Goal: Information Seeking & Learning: Compare options

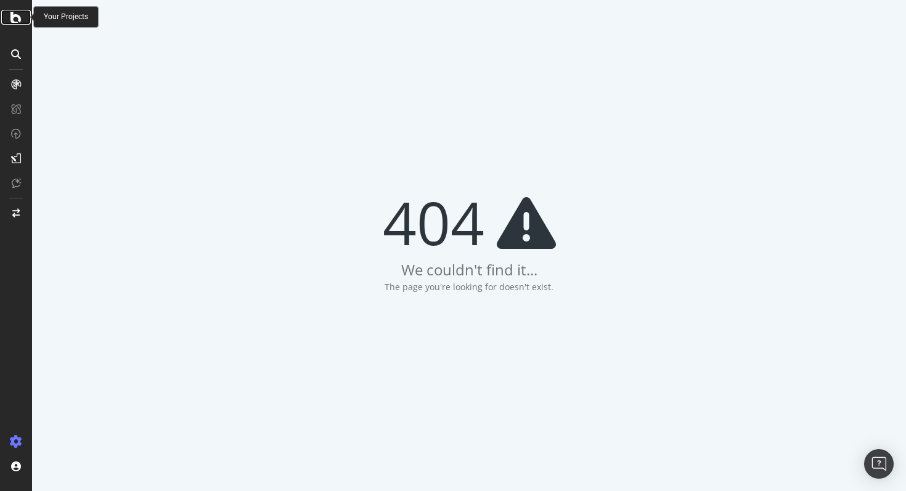
click at [18, 20] on icon at bounding box center [15, 17] width 11 height 15
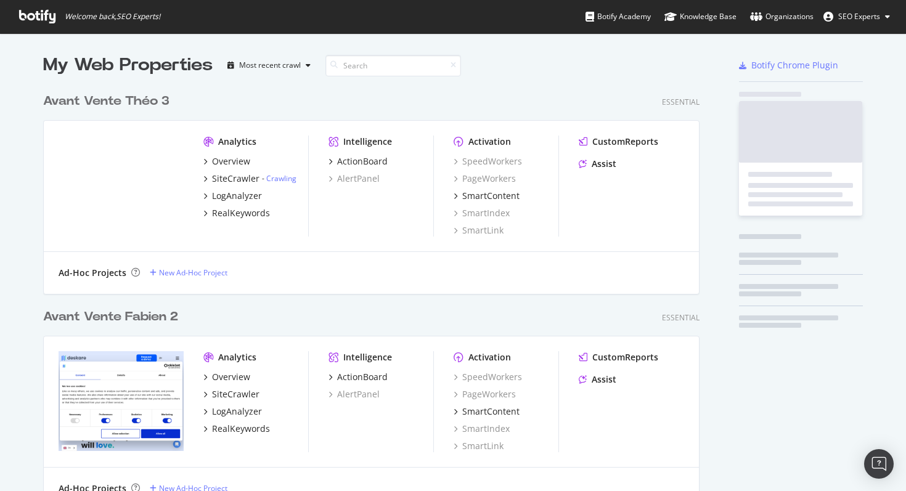
scroll to position [4443, 657]
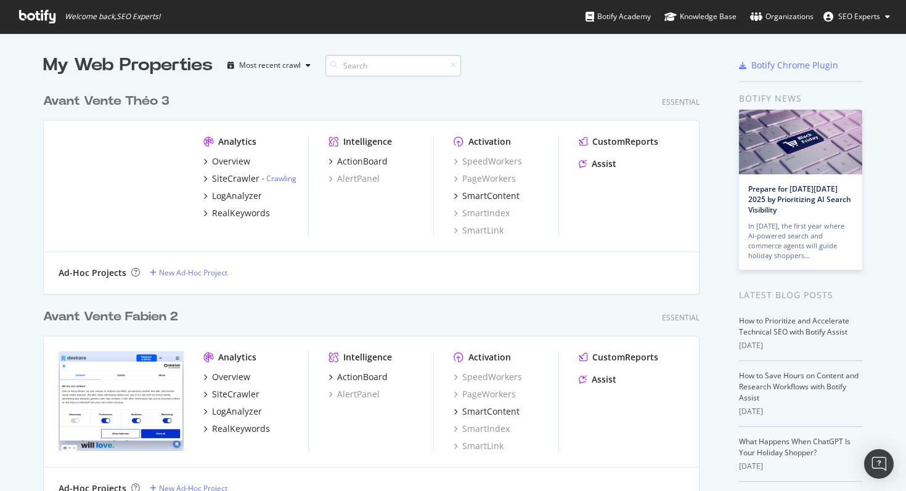
click at [392, 71] on input at bounding box center [394, 66] width 136 height 22
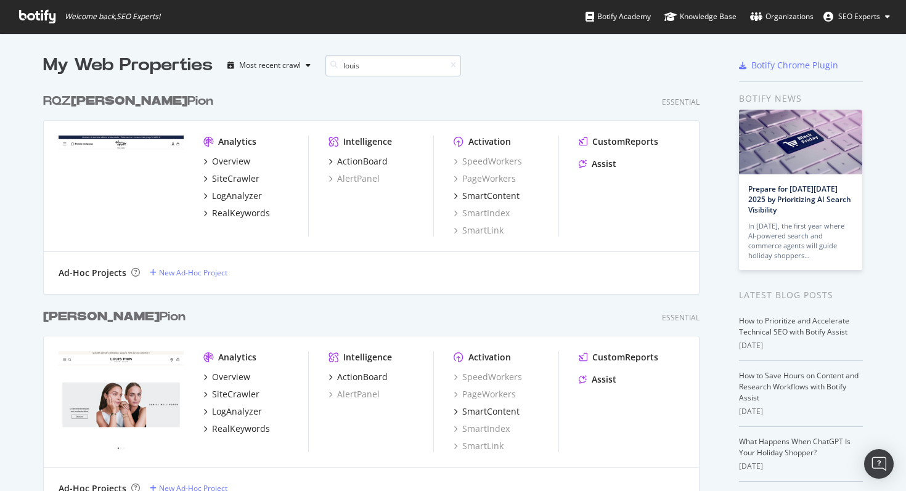
scroll to position [422, 657]
type input "louis"
click at [79, 104] on b "[PERSON_NAME]" at bounding box center [129, 101] width 117 height 12
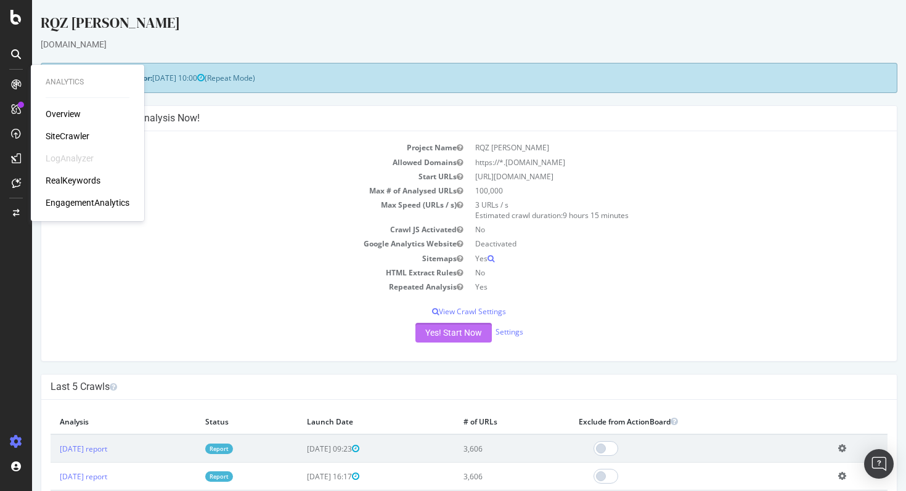
click at [434, 341] on button "Yes! Start Now" at bounding box center [454, 333] width 76 height 20
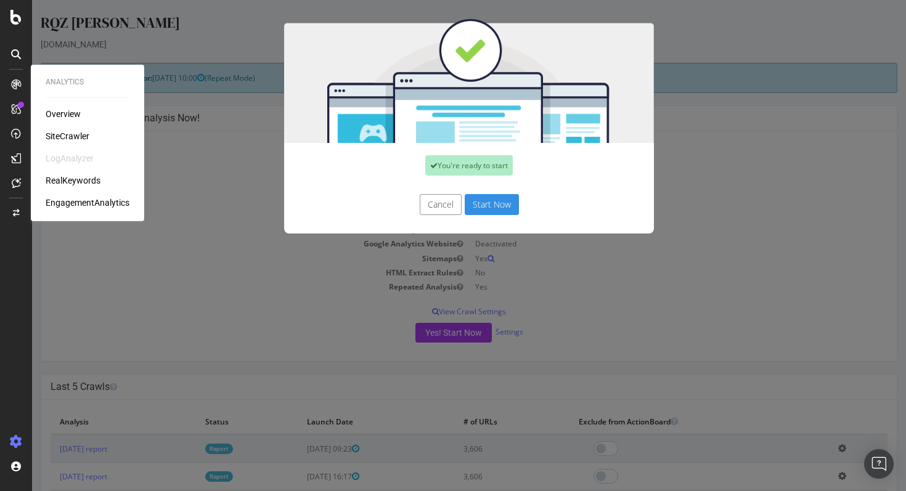
click at [439, 208] on button "Cancel" at bounding box center [441, 204] width 42 height 21
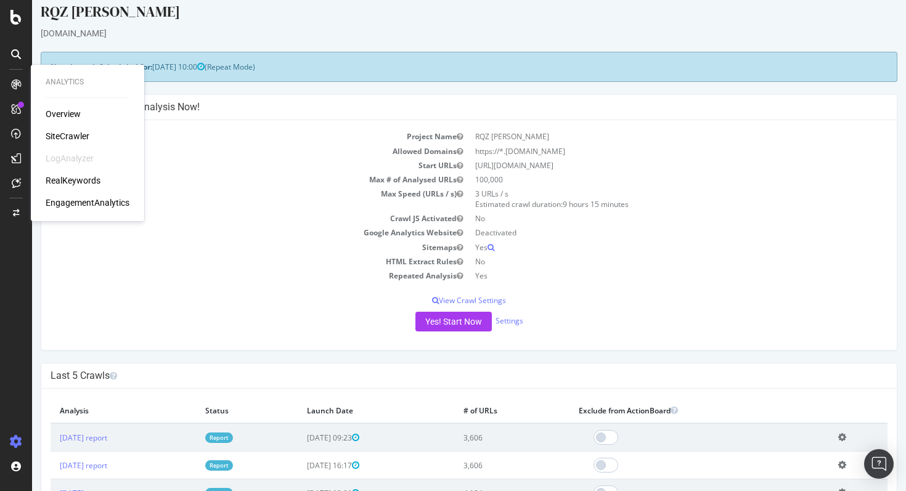
scroll to position [23, 0]
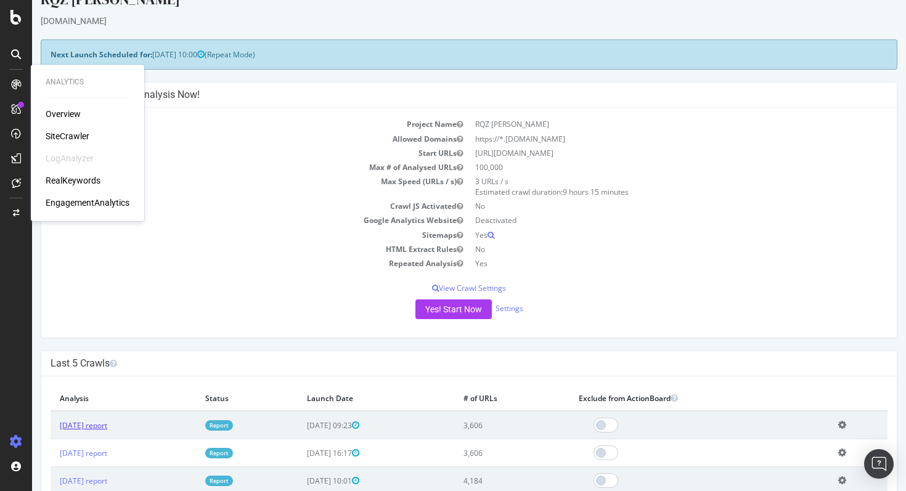
click at [94, 424] on link "[DATE] report" at bounding box center [83, 426] width 47 height 10
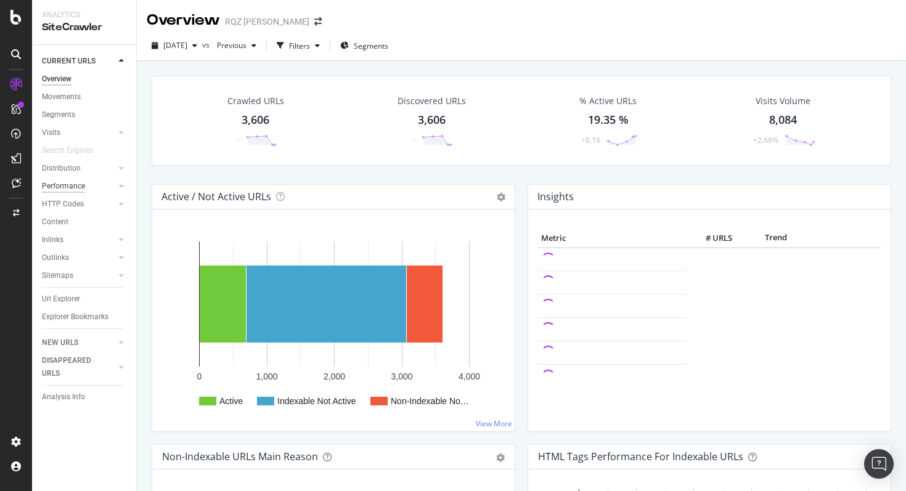
click at [69, 188] on div "Performance" at bounding box center [63, 186] width 43 height 13
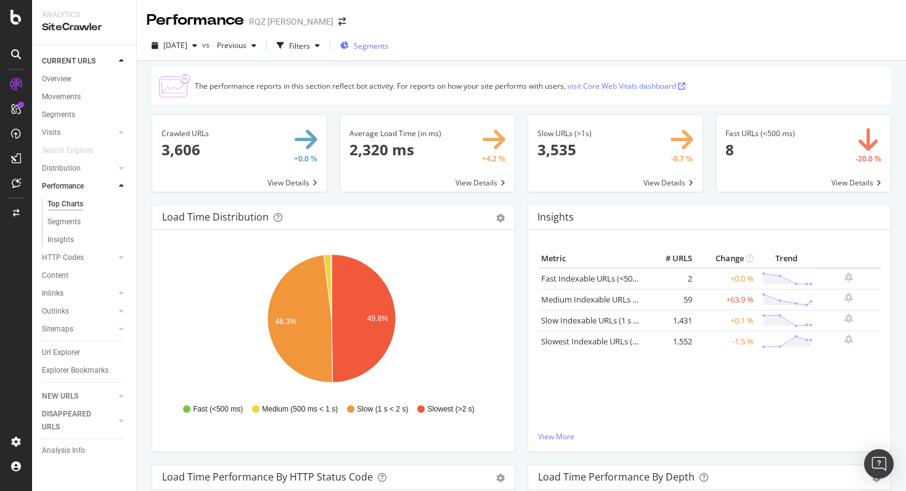
click at [388, 47] on span "Segments" at bounding box center [371, 46] width 35 height 10
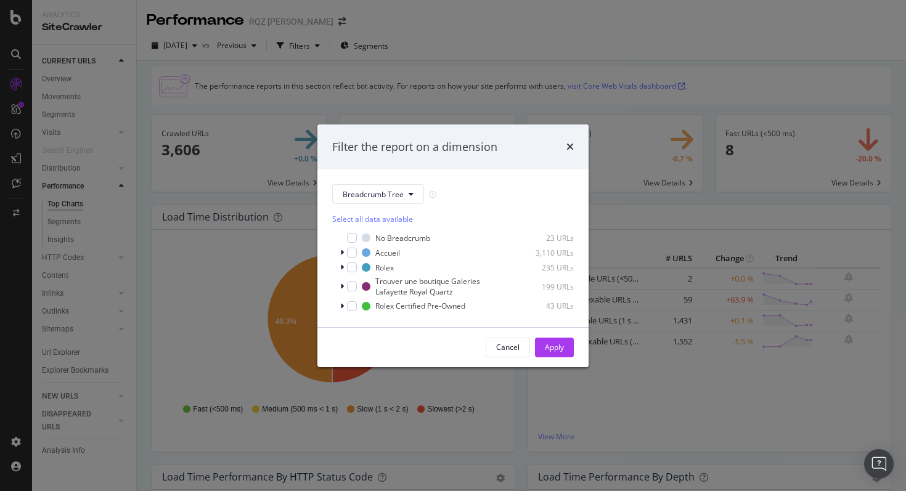
click at [257, 115] on div "Filter the report on a dimension Breadcrumb Tree Select all data available No B…" at bounding box center [453, 245] width 906 height 491
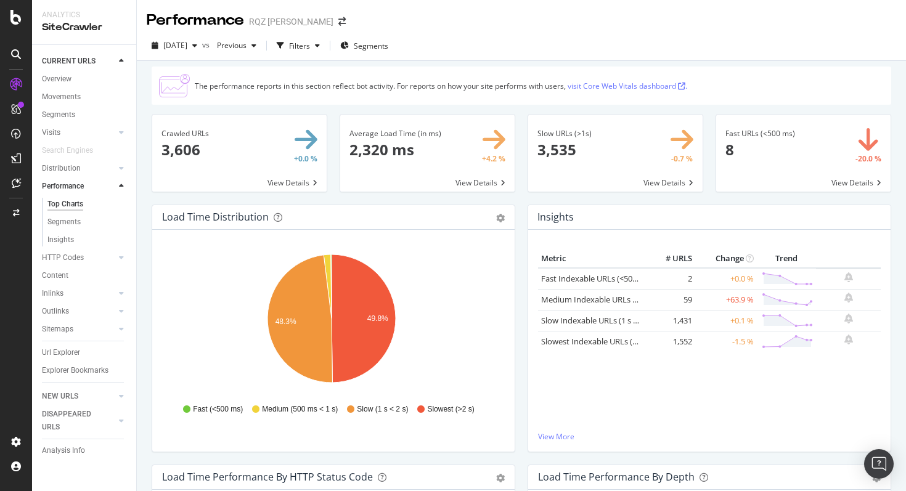
click at [322, 52] on div "Filters" at bounding box center [298, 45] width 53 height 18
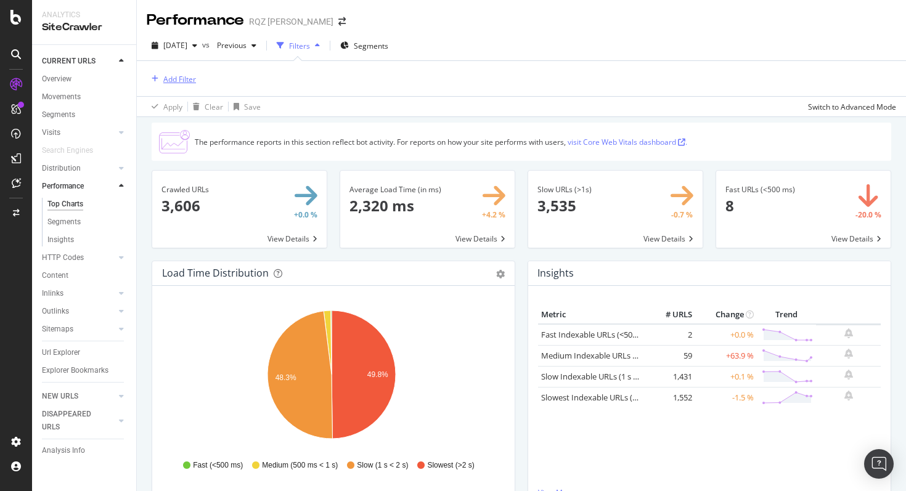
click at [175, 81] on div "Add Filter" at bounding box center [179, 79] width 33 height 10
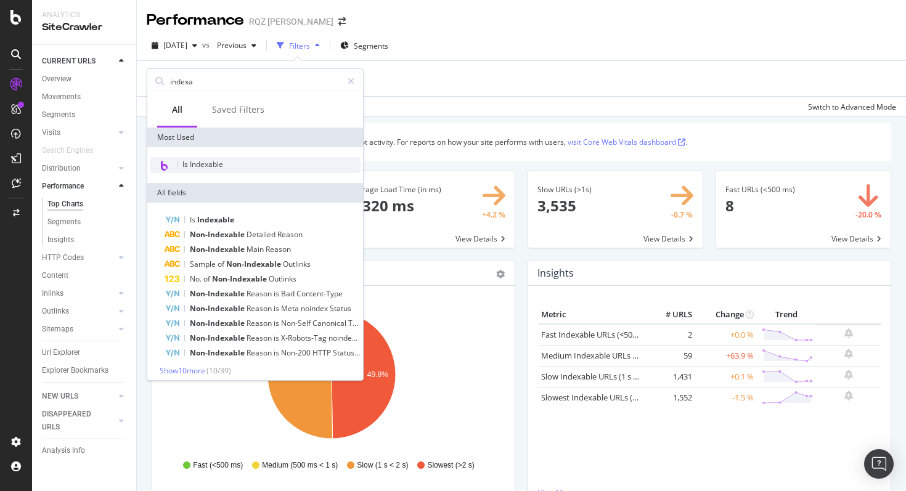
type input "indexa"
click at [217, 160] on span "Is Indexable" at bounding box center [203, 164] width 41 height 10
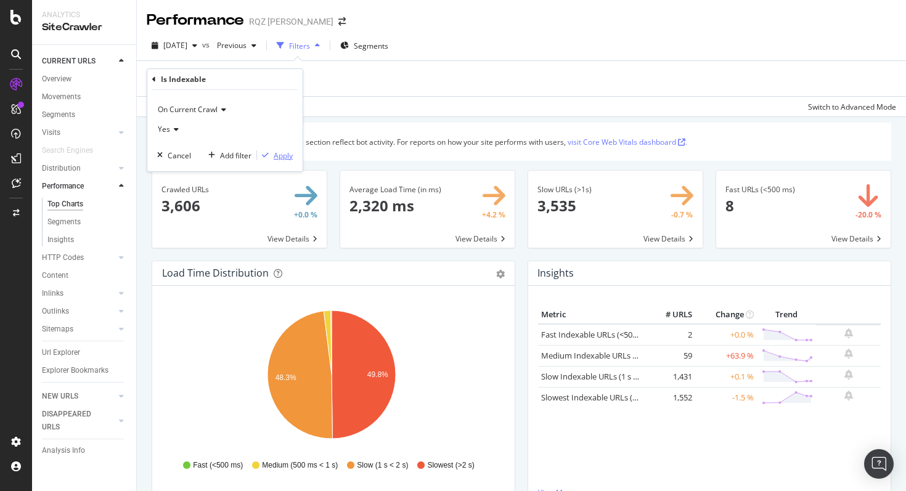
click at [283, 157] on div "Apply" at bounding box center [283, 155] width 19 height 10
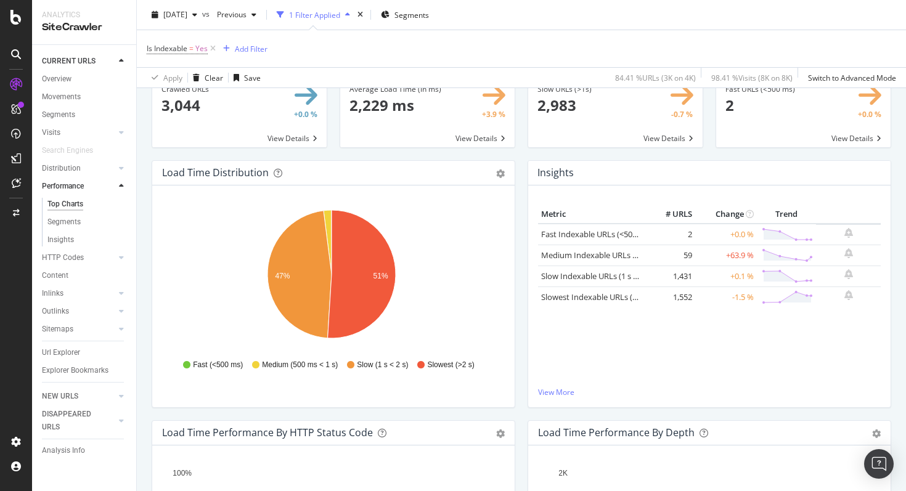
scroll to position [104, 0]
click at [197, 17] on icon "button" at bounding box center [194, 14] width 5 height 7
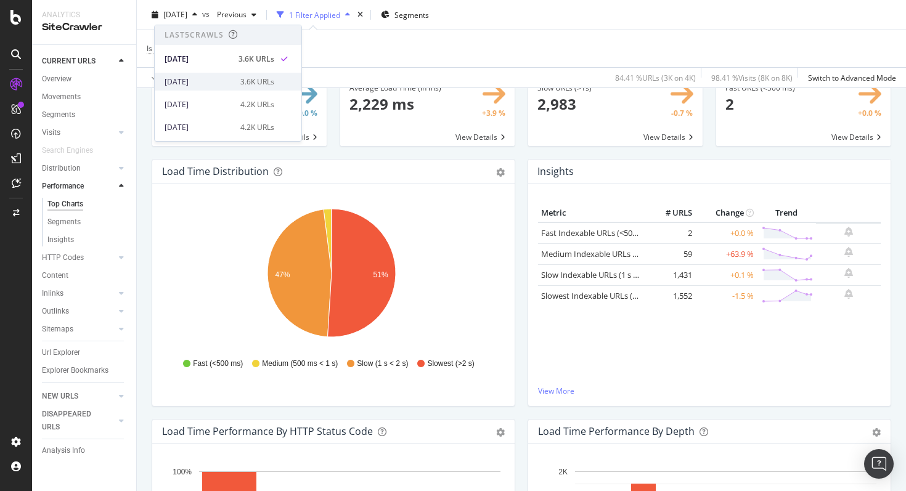
click at [216, 76] on div "[DATE]" at bounding box center [199, 81] width 68 height 11
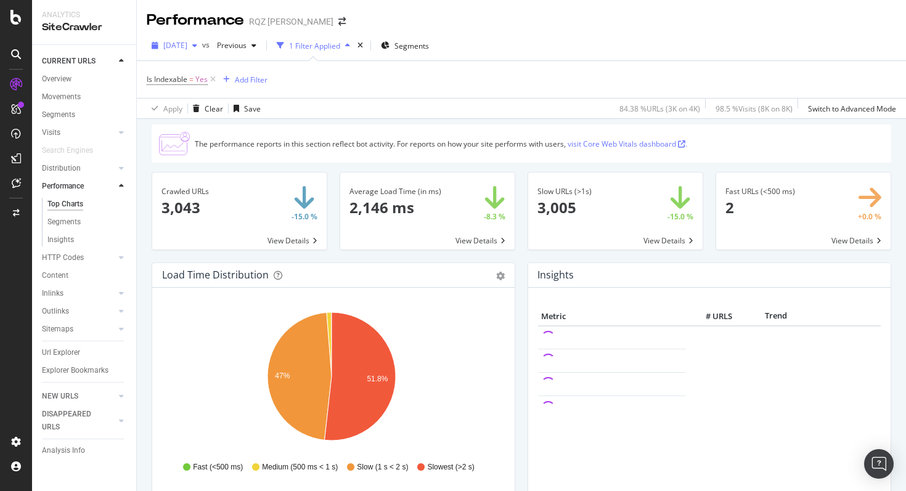
click at [187, 49] on span "[DATE]" at bounding box center [175, 45] width 24 height 10
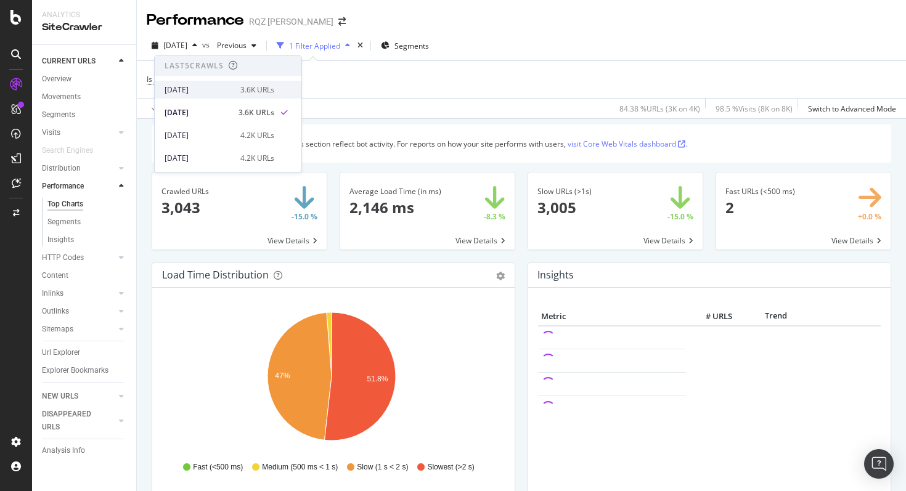
click at [210, 88] on div "[DATE]" at bounding box center [199, 89] width 68 height 11
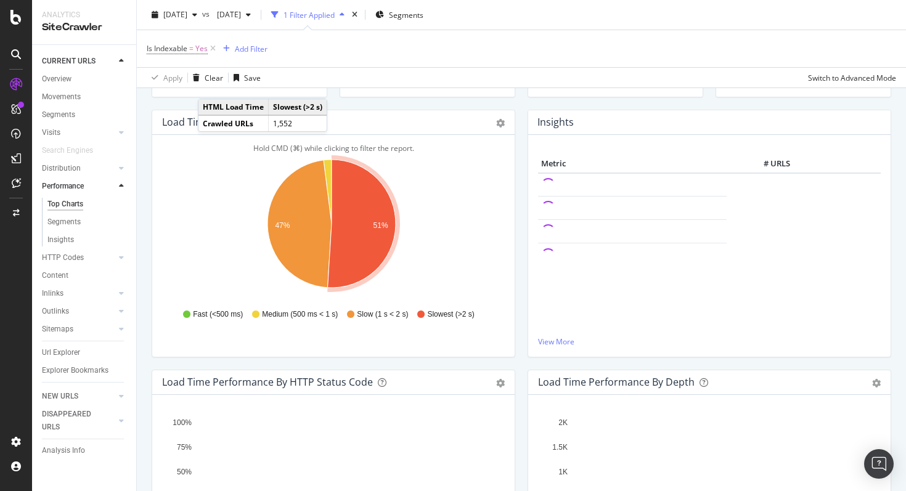
scroll to position [152, 0]
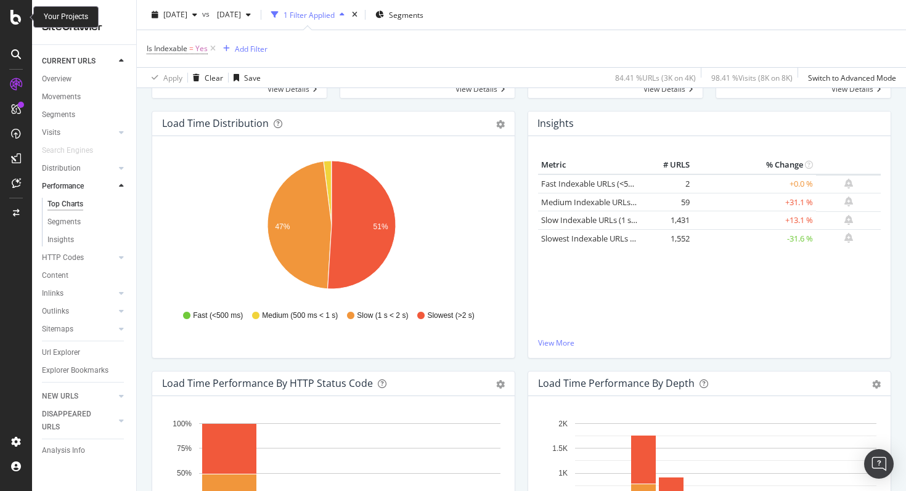
click at [16, 24] on icon at bounding box center [15, 17] width 11 height 15
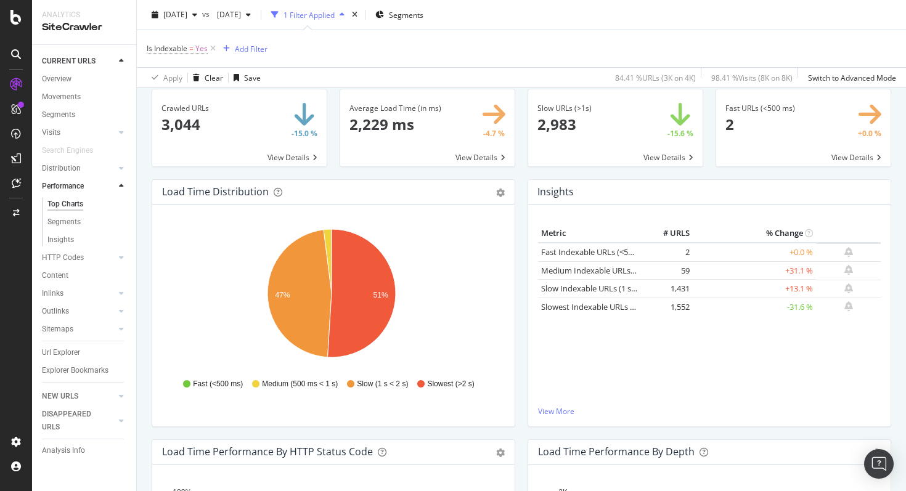
scroll to position [81, 0]
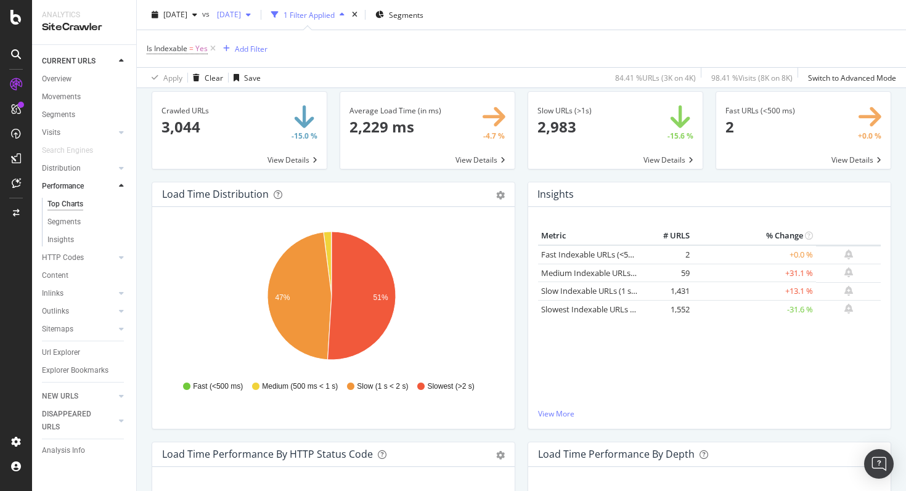
click at [241, 15] on span "[DATE]" at bounding box center [226, 14] width 29 height 10
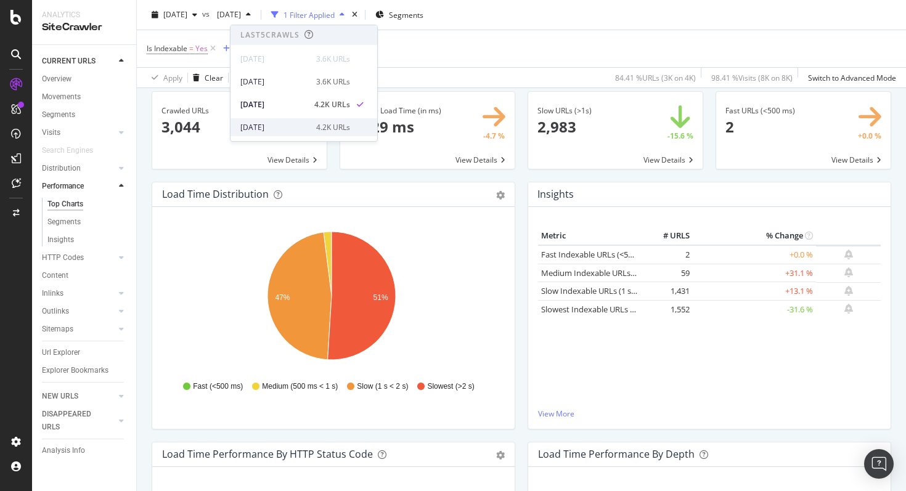
click at [289, 126] on div "[DATE]" at bounding box center [274, 127] width 68 height 11
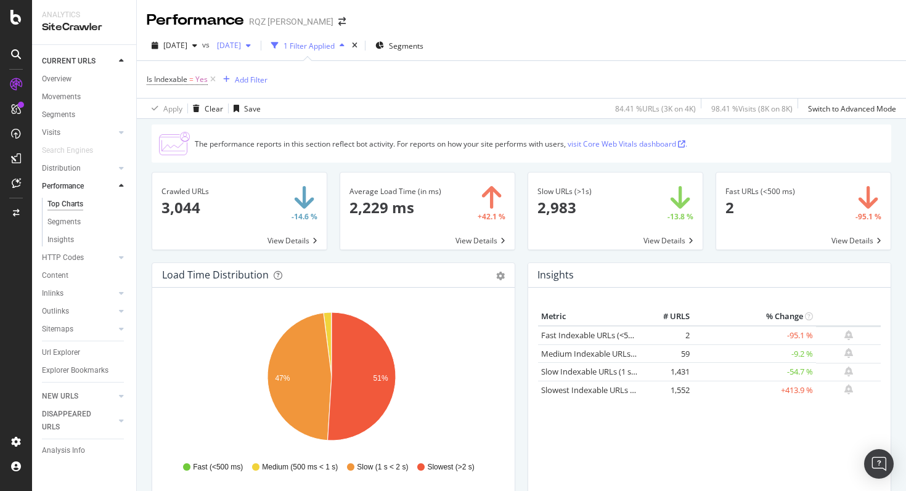
click at [241, 47] on span "[DATE]" at bounding box center [226, 45] width 29 height 10
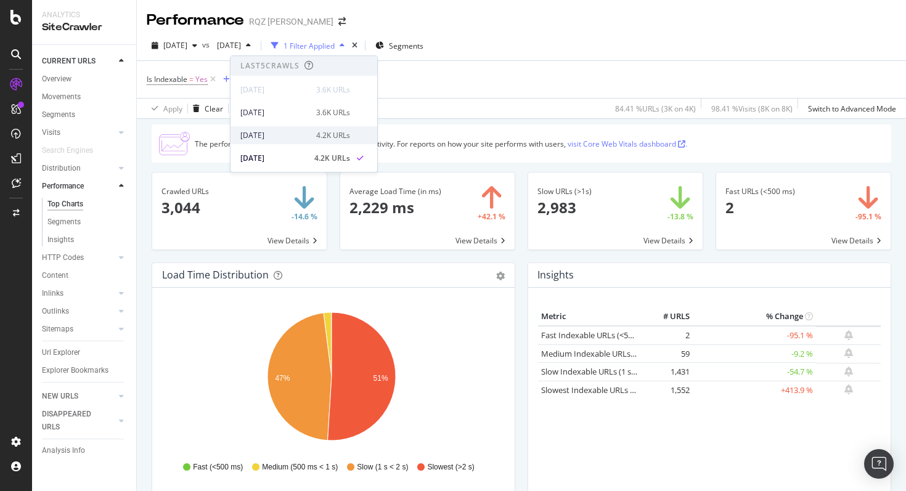
click at [335, 134] on div "4.2K URLs" at bounding box center [333, 135] width 34 height 11
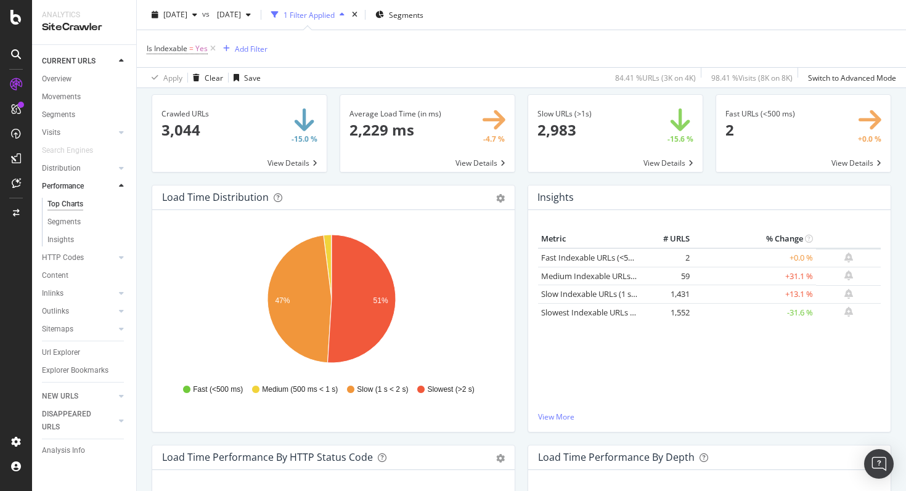
scroll to position [78, 0]
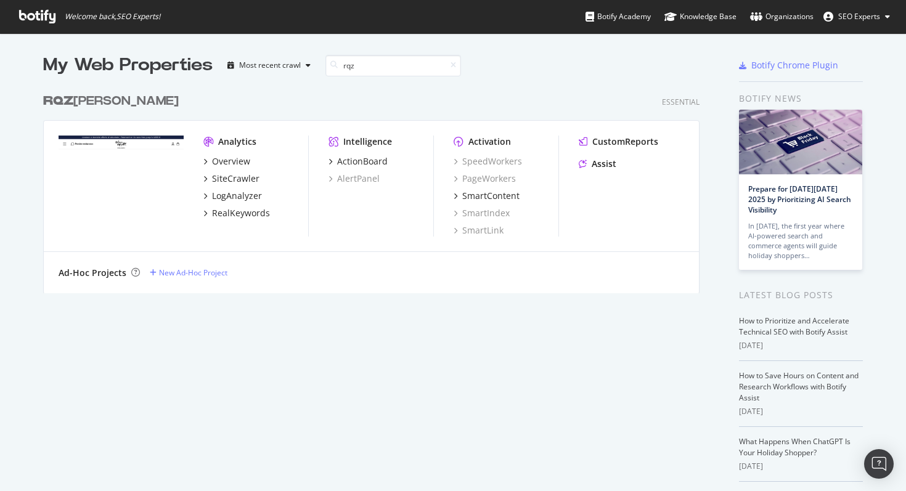
scroll to position [207, 657]
click at [114, 97] on div "RQZ Louis Pion" at bounding box center [111, 101] width 136 height 18
click at [366, 67] on input "rqz" at bounding box center [394, 66] width 136 height 22
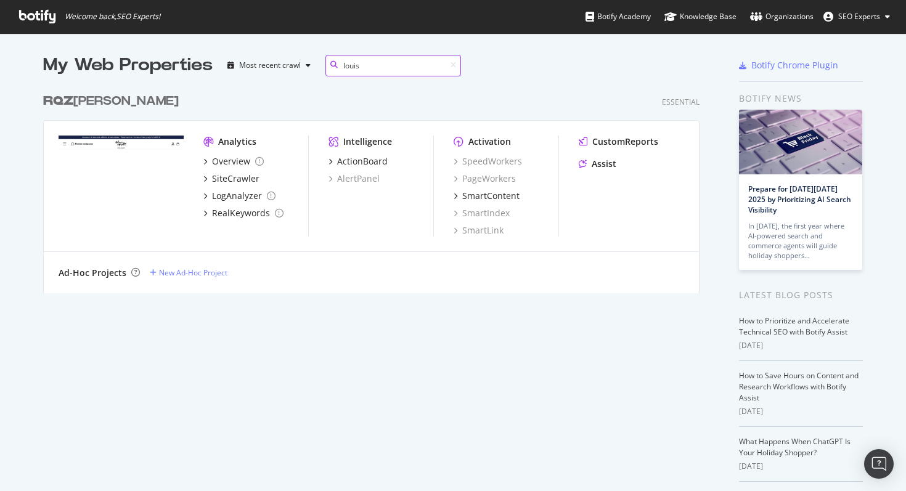
scroll to position [422, 657]
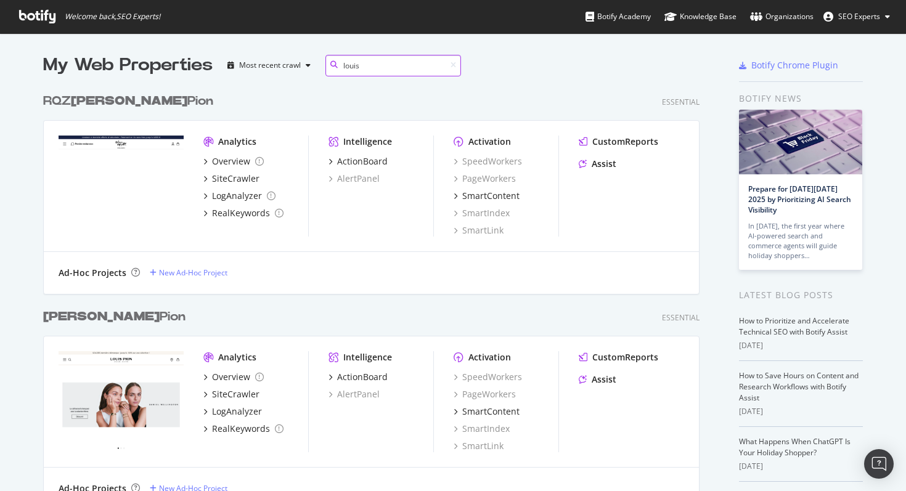
type input "louis"
click at [88, 313] on div "Louis Pion" at bounding box center [114, 317] width 142 height 18
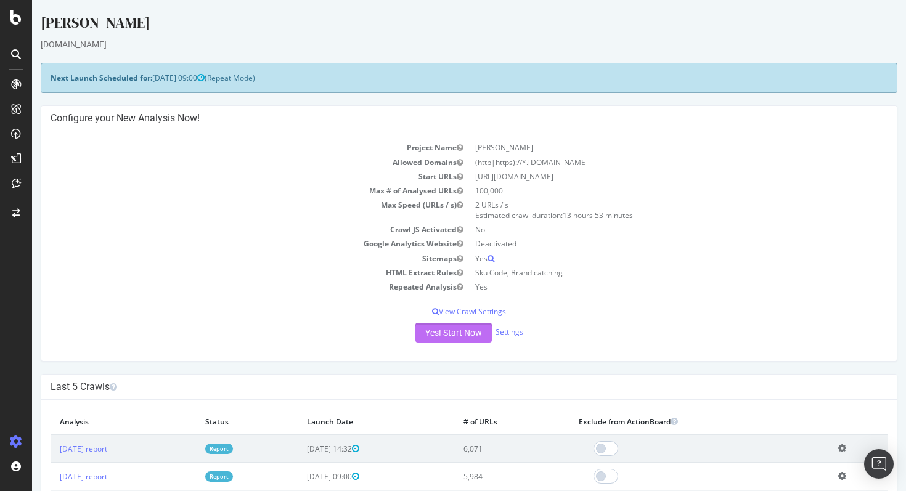
click at [444, 334] on button "Yes! Start Now" at bounding box center [454, 333] width 76 height 20
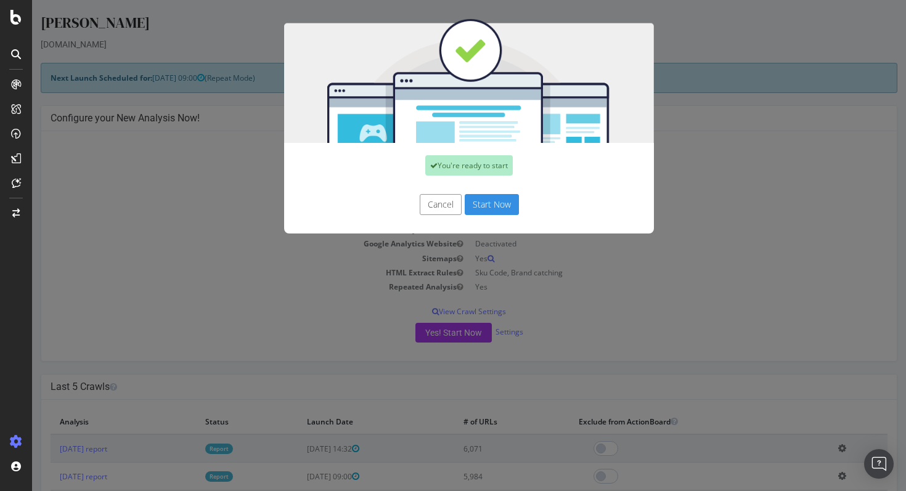
click at [507, 204] on button "Start Now" at bounding box center [492, 204] width 54 height 21
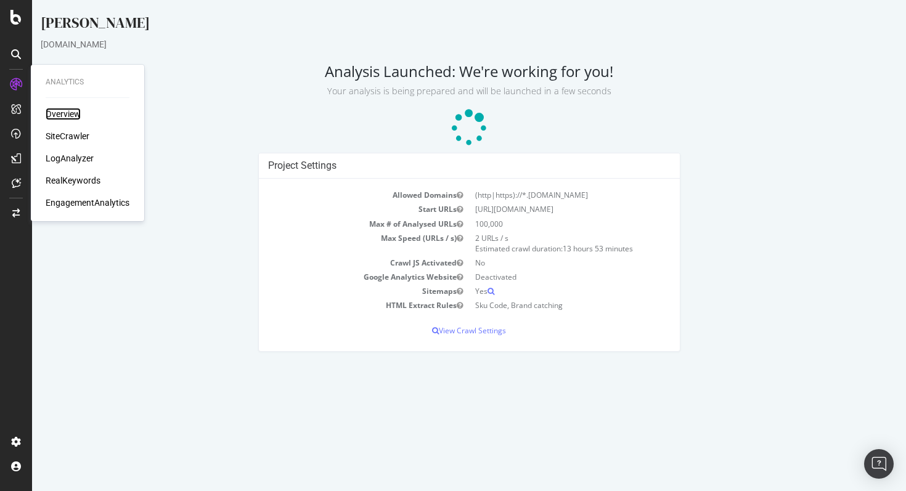
click at [60, 115] on div "Overview" at bounding box center [63, 114] width 35 height 12
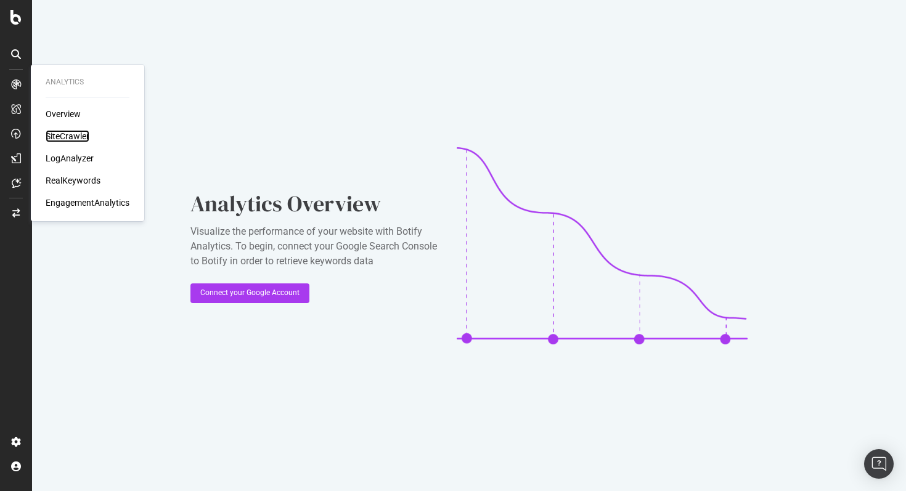
click at [76, 140] on div "SiteCrawler" at bounding box center [68, 136] width 44 height 12
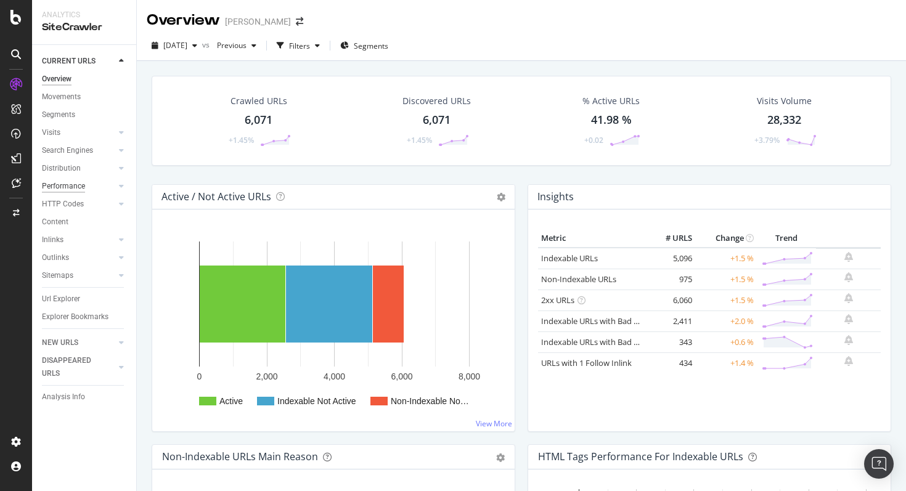
click at [73, 184] on div "Performance" at bounding box center [63, 186] width 43 height 13
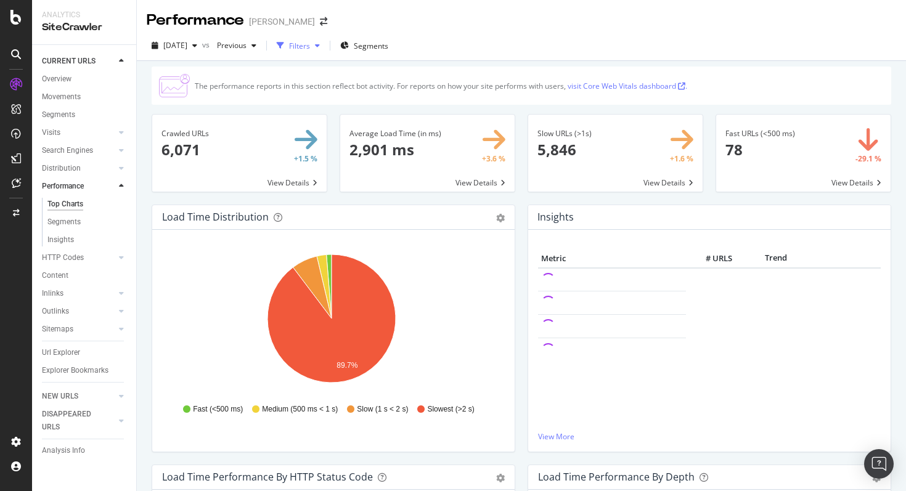
click at [310, 48] on div "Filters" at bounding box center [299, 46] width 21 height 10
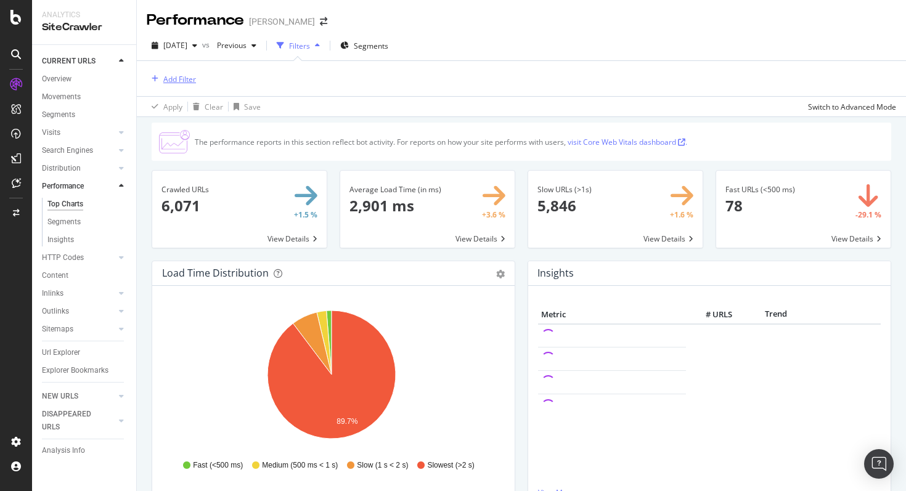
click at [188, 79] on div "Add Filter" at bounding box center [179, 79] width 33 height 10
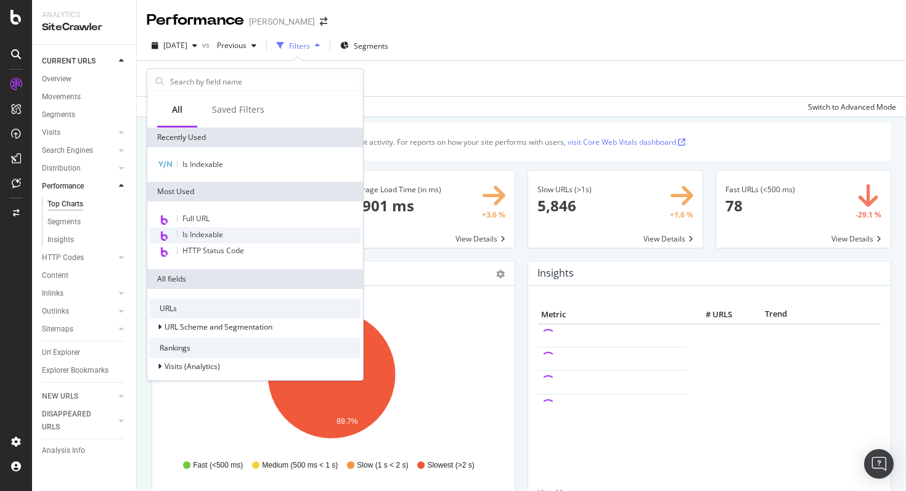
click at [200, 229] on span "Is Indexable" at bounding box center [203, 234] width 41 height 10
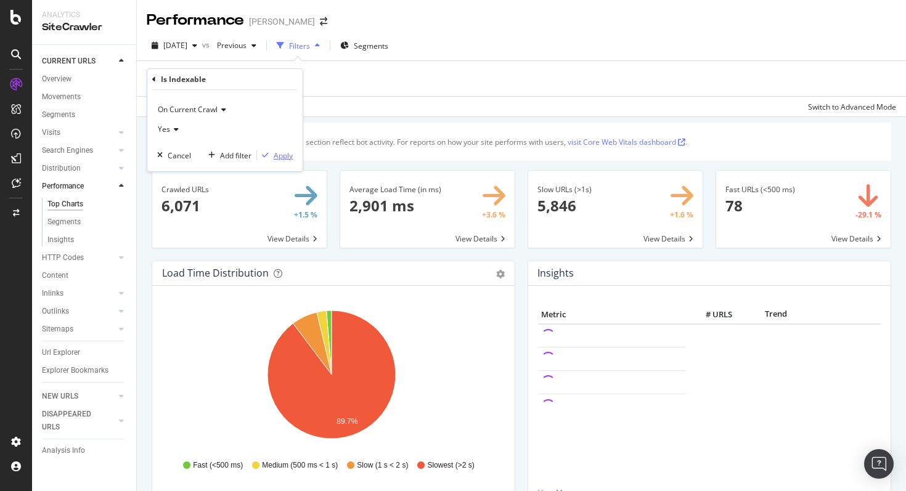
click at [276, 155] on div "Apply" at bounding box center [283, 155] width 19 height 10
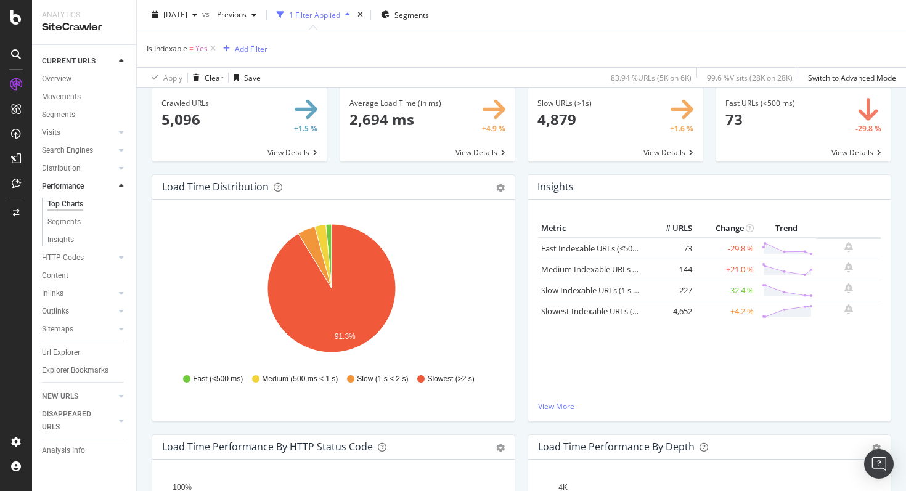
scroll to position [77, 0]
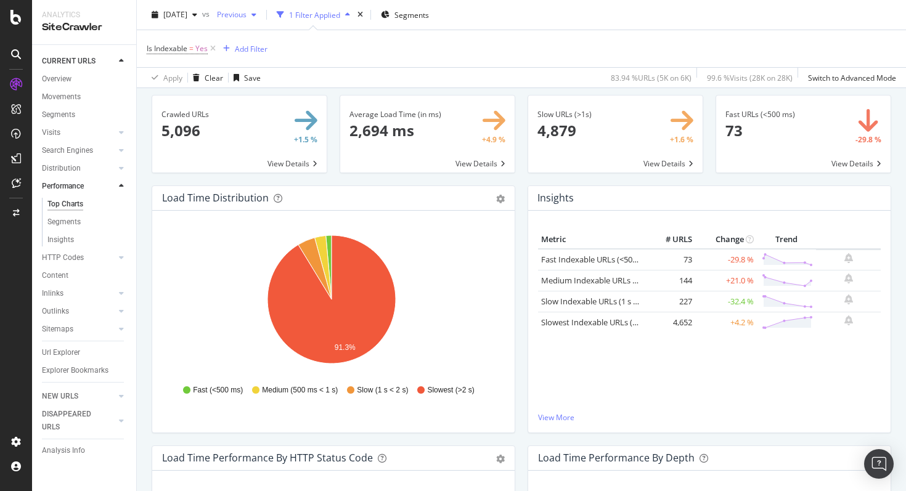
click at [247, 14] on span "Previous" at bounding box center [229, 14] width 35 height 10
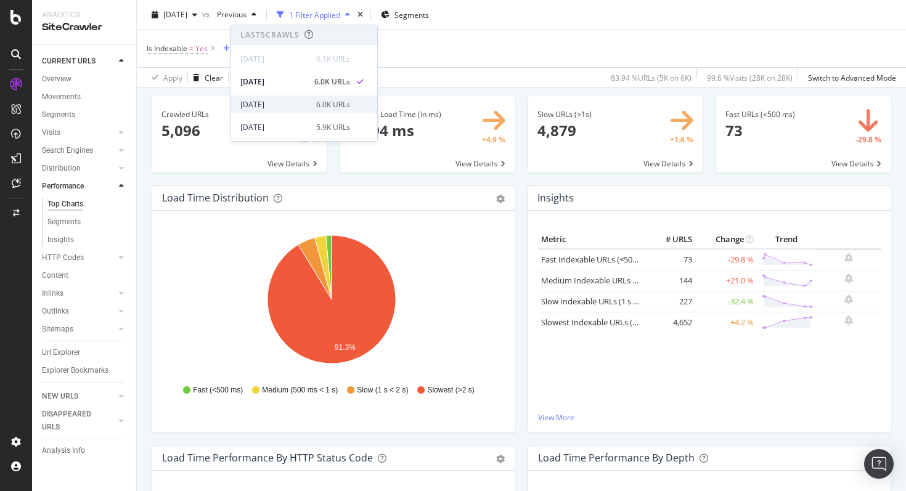
click at [277, 104] on div "2025 Sep. 7th" at bounding box center [274, 104] width 68 height 11
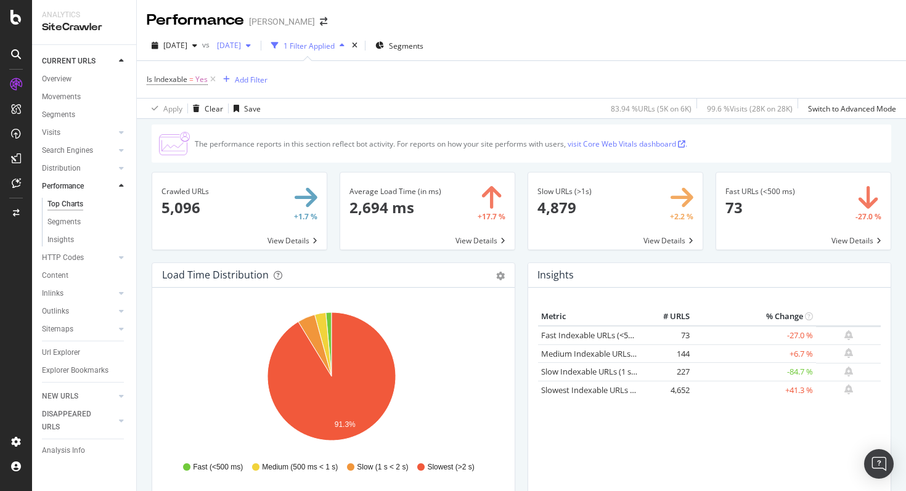
click at [241, 43] on span "2025 Sep. 7th" at bounding box center [226, 45] width 29 height 10
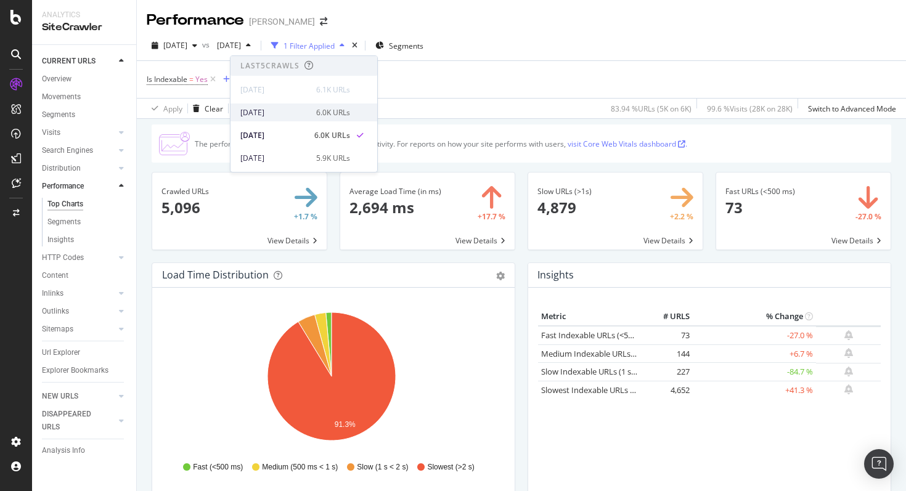
click at [290, 118] on div "2025 Sep. 21st" at bounding box center [274, 112] width 68 height 11
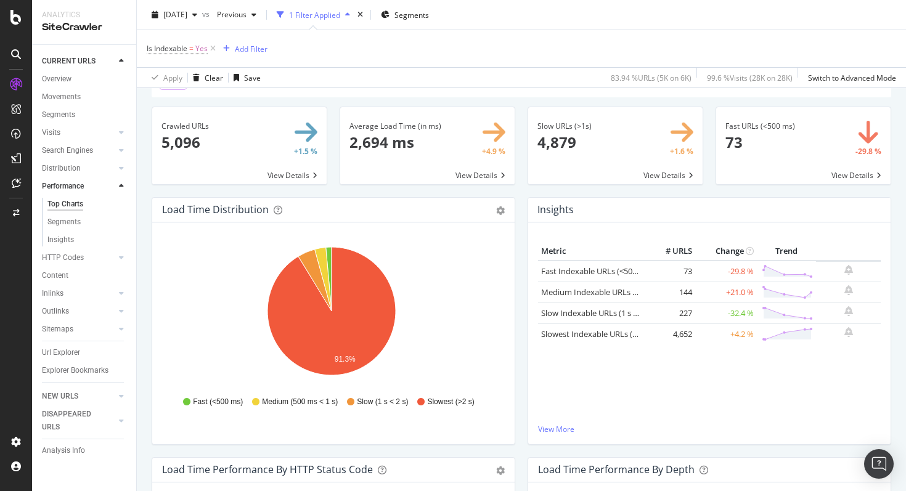
scroll to position [66, 0]
click at [257, 18] on icon "button" at bounding box center [254, 14] width 5 height 7
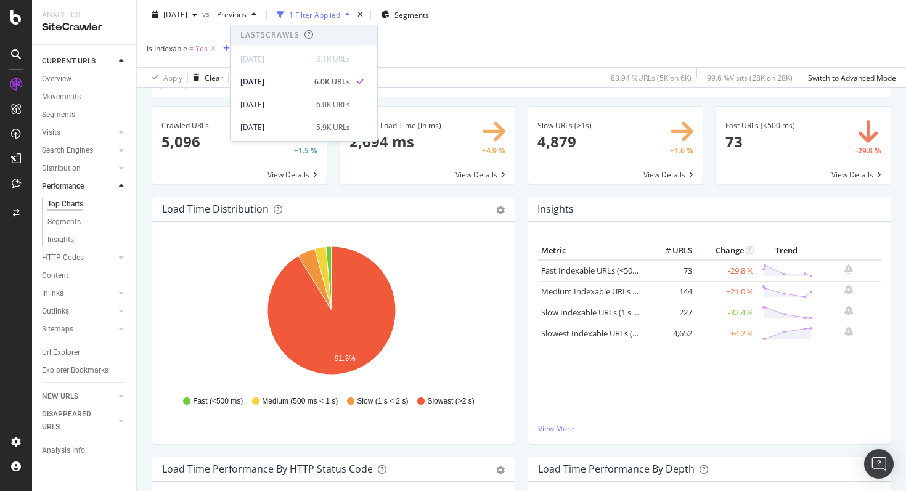
click at [564, 17] on div "2025 Sep. 25th vs Previous 1 Filter Applied Segments" at bounding box center [522, 17] width 770 height 25
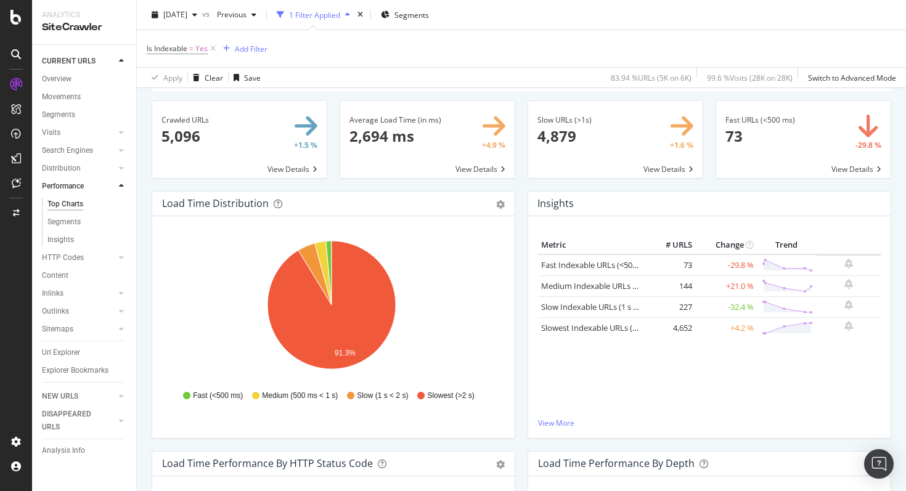
scroll to position [73, 0]
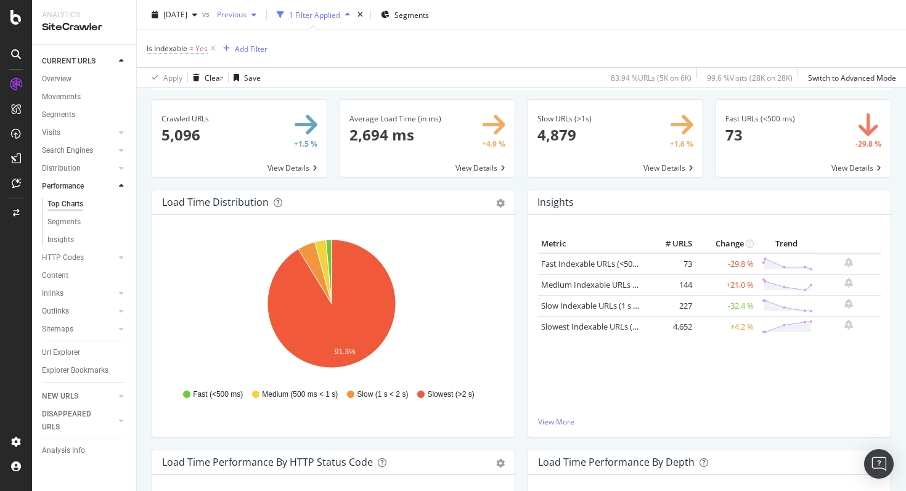
click at [261, 17] on div "button" at bounding box center [254, 14] width 15 height 7
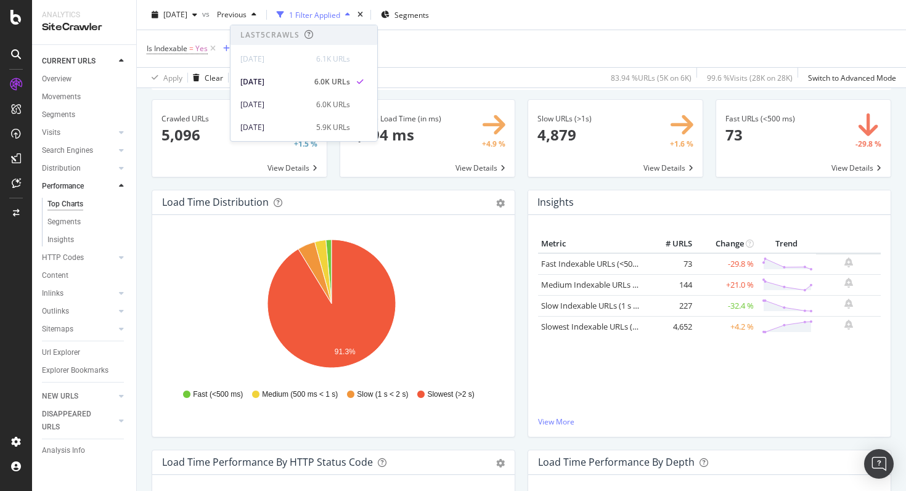
click at [540, 14] on div "2025 Sep. 25th vs Previous 1 Filter Applied Segments" at bounding box center [522, 17] width 770 height 25
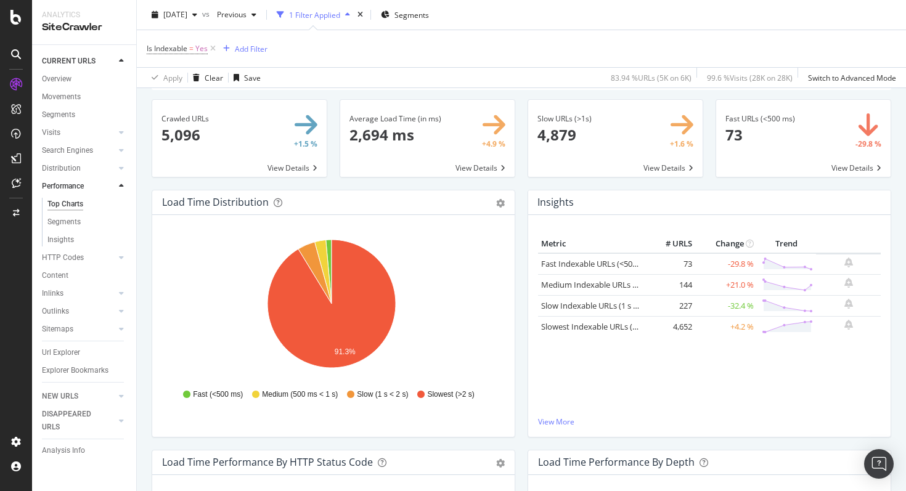
scroll to position [75, 0]
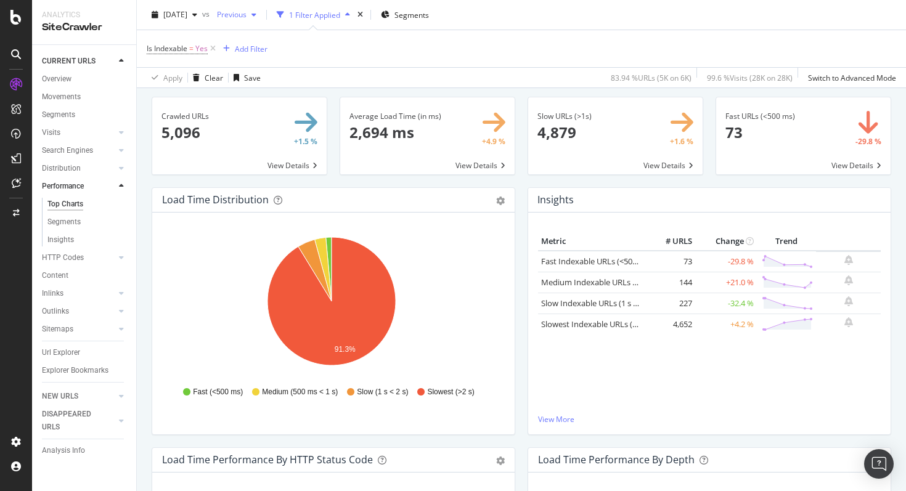
click at [261, 17] on div "button" at bounding box center [254, 14] width 15 height 7
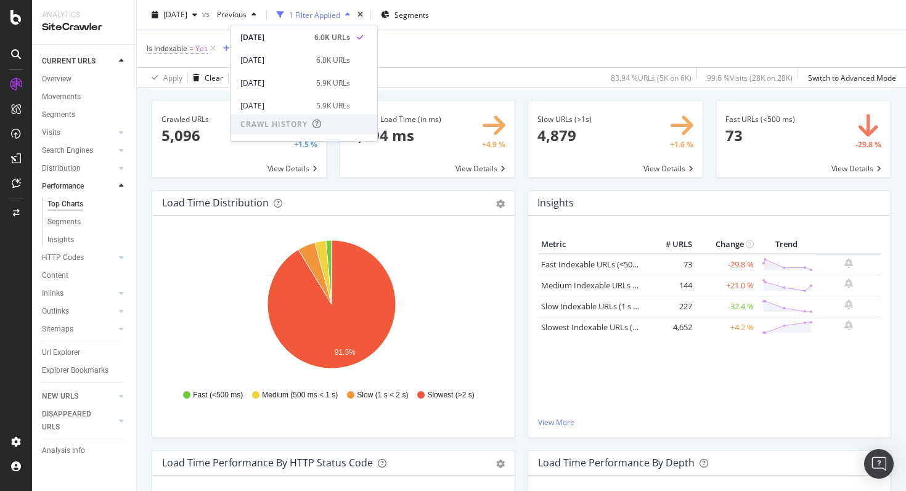
scroll to position [75, 0]
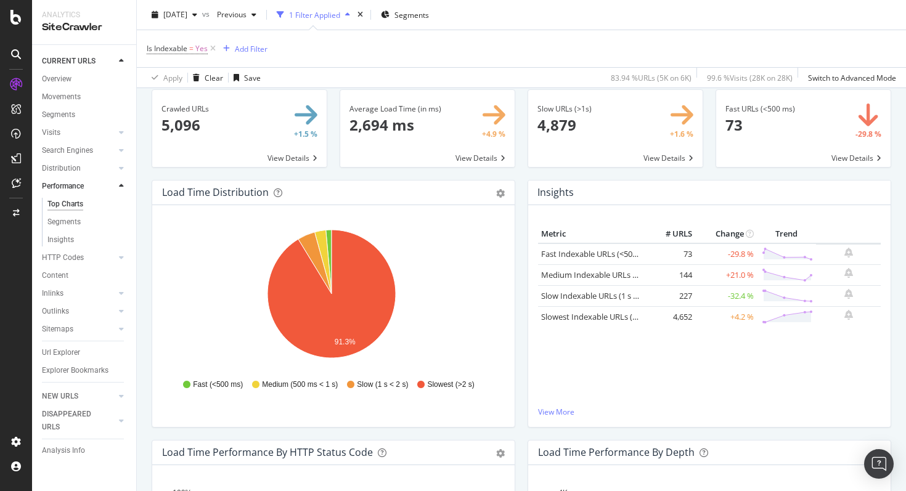
scroll to position [82, 0]
